Goal: Transaction & Acquisition: Download file/media

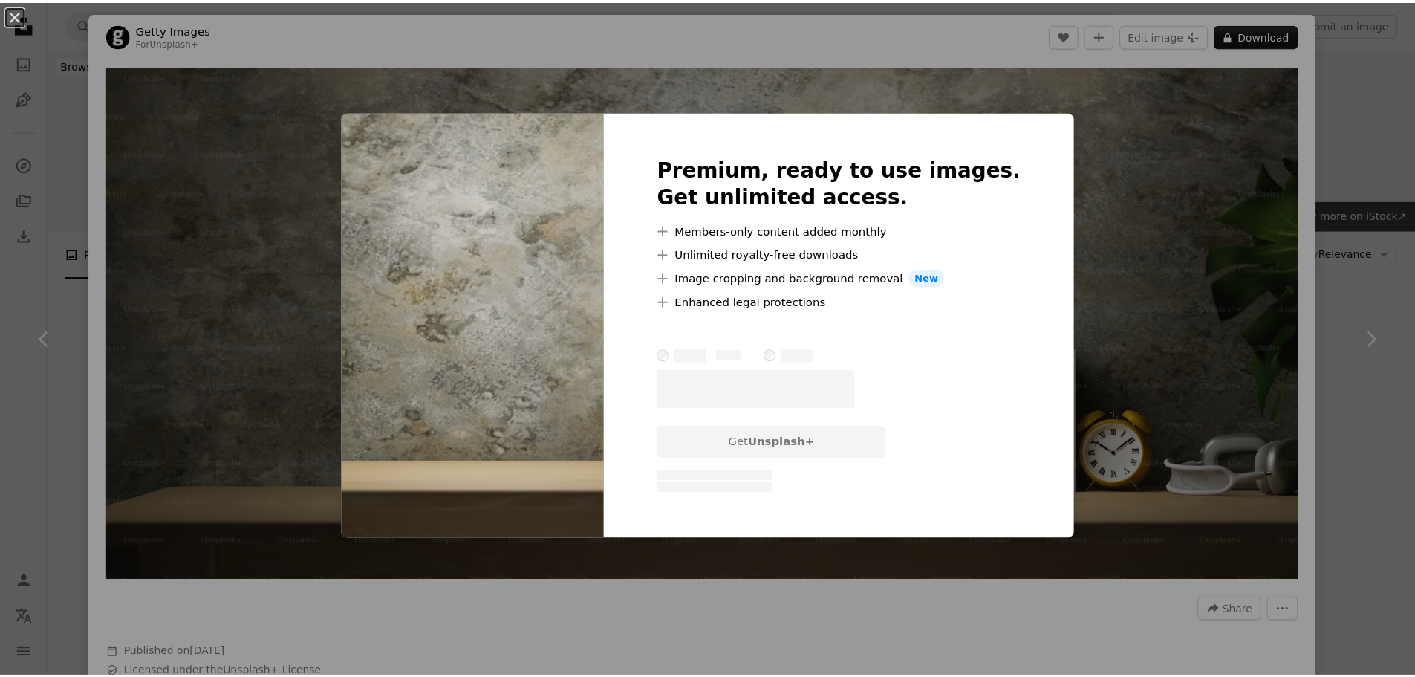
scroll to position [13925, 0]
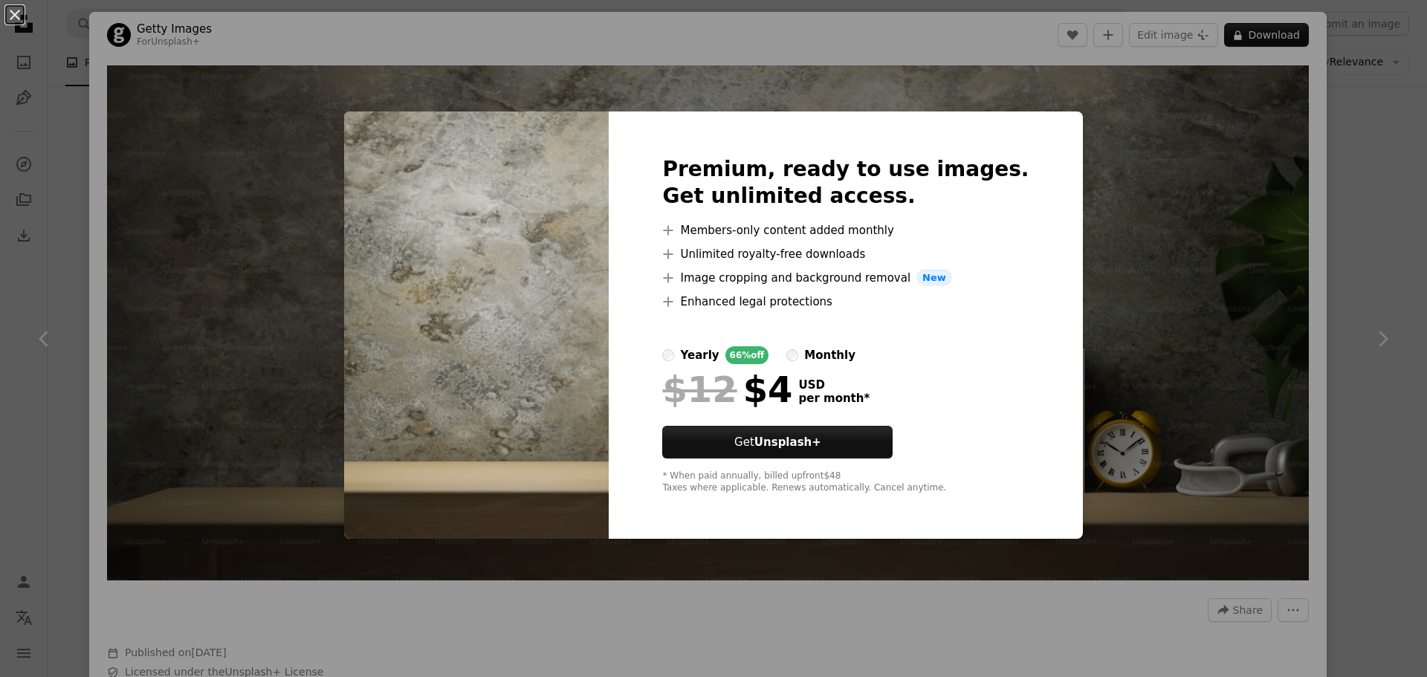
click at [971, 156] on h2 "Premium, ready to use images. Get unlimited access." at bounding box center [845, 182] width 366 height 53
click at [16, 10] on button "An X shape" at bounding box center [15, 15] width 18 height 18
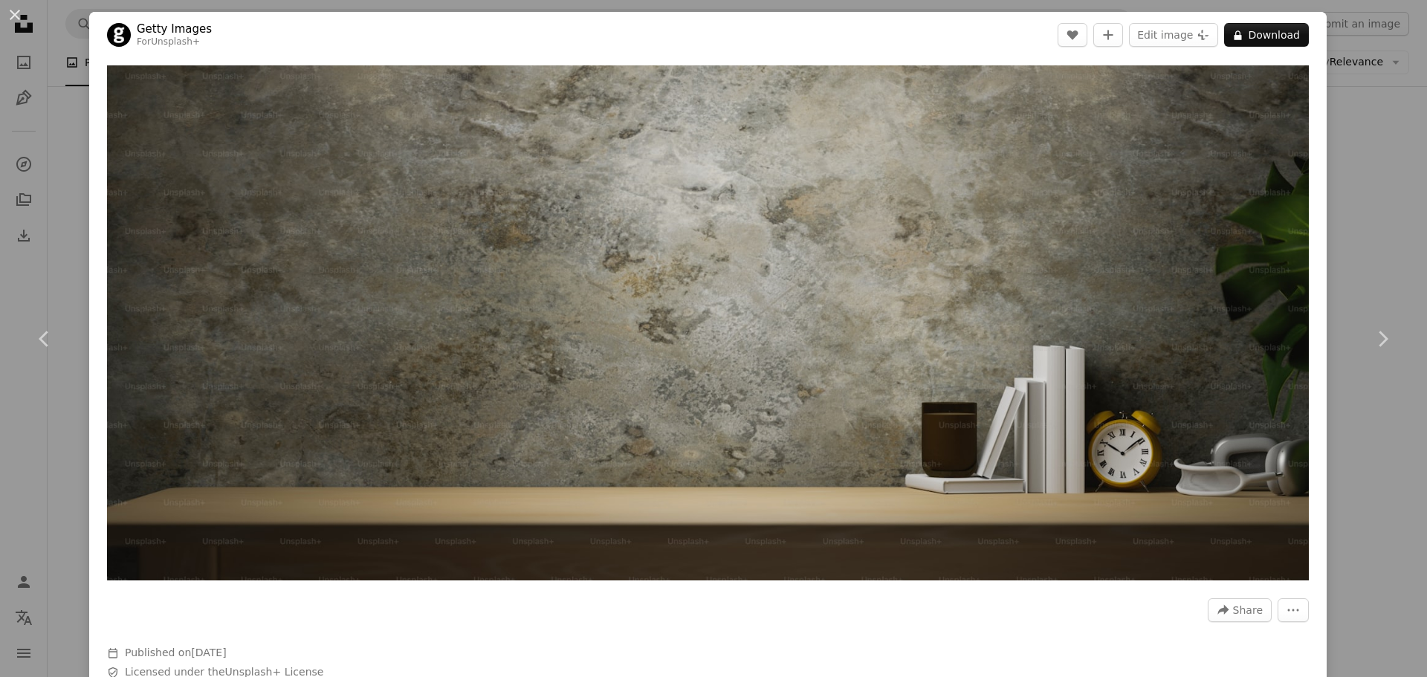
click at [15, 17] on button "An X shape" at bounding box center [15, 15] width 18 height 18
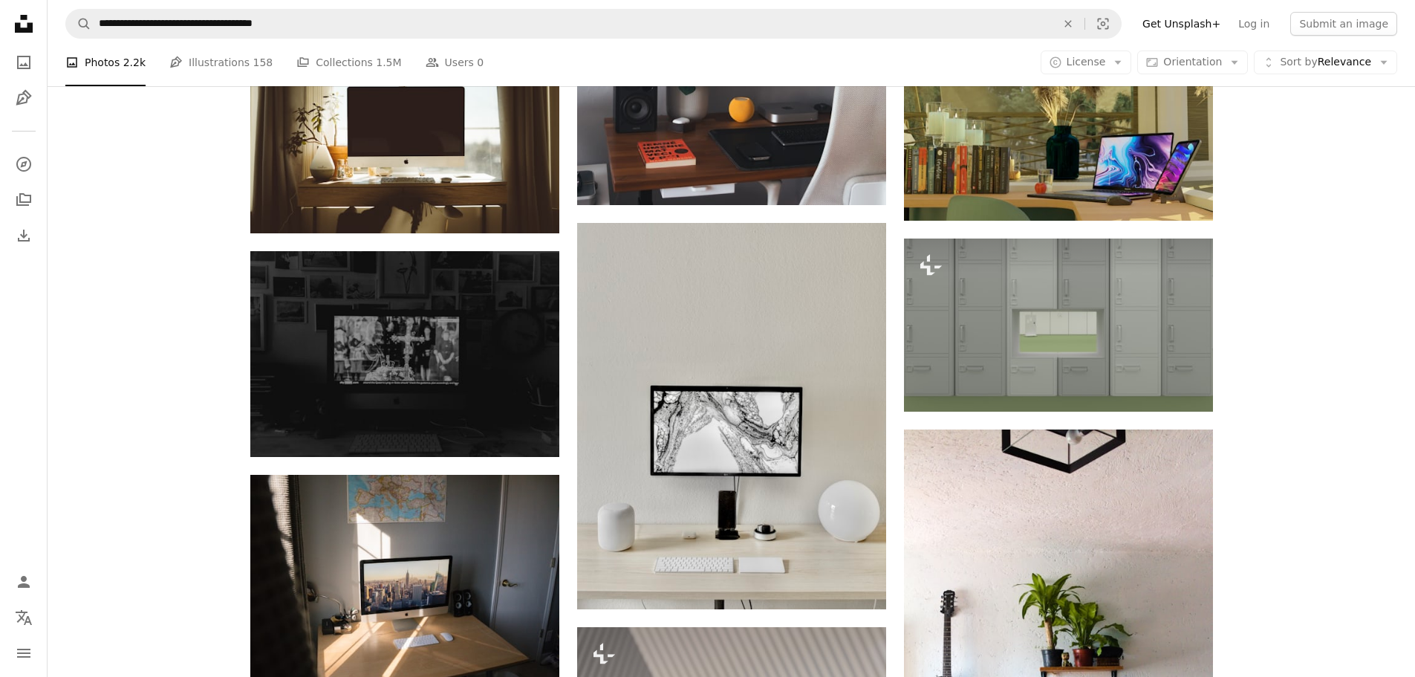
scroll to position [27396, 0]
